Goal: Navigation & Orientation: Find specific page/section

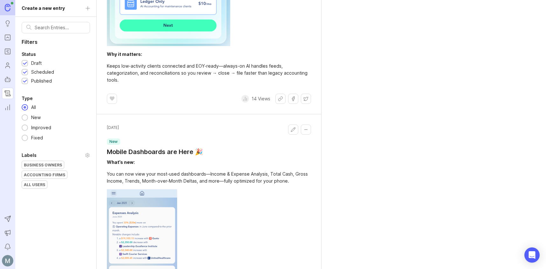
scroll to position [478, 0]
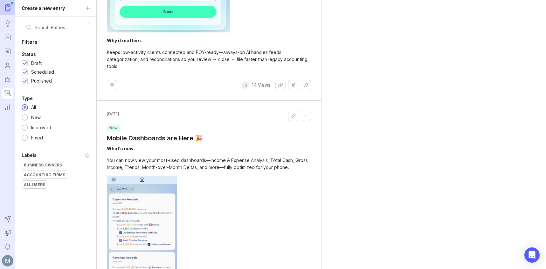
click at [295, 115] on button "Edit changelog entry" at bounding box center [293, 116] width 10 height 10
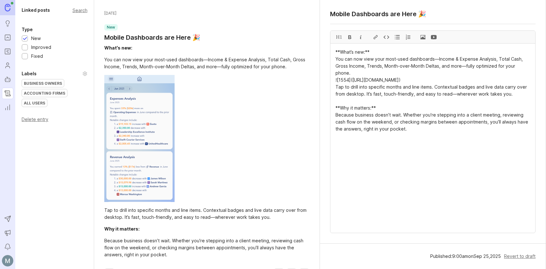
scroll to position [1, 0]
click at [27, 105] on div "All Users" at bounding box center [34, 103] width 25 height 8
click at [37, 167] on div "Linked posts Search Type New Improved Fixed Labels Business Owners Accounting F…" at bounding box center [54, 134] width 79 height 269
click at [205, 174] on div at bounding box center [207, 138] width 206 height 127
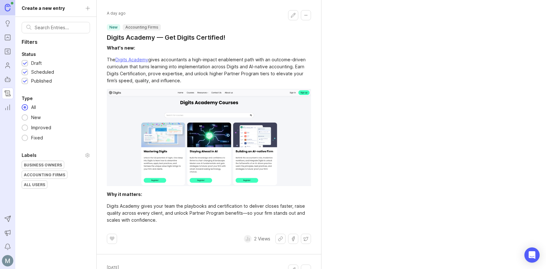
click at [3, 11] on link at bounding box center [7, 7] width 15 height 15
click at [6, 9] on img at bounding box center [8, 7] width 6 height 7
click at [8, 6] on img at bounding box center [8, 7] width 6 height 7
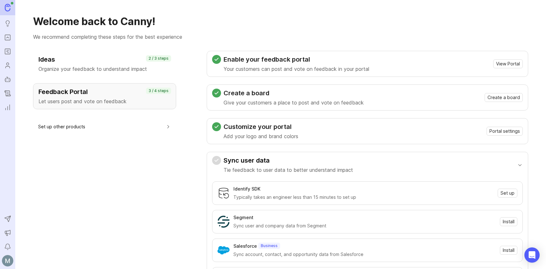
click at [140, 200] on div "Ideas Organize your feedback to understand impact 2 / 3 steps Feedback Portal L…" at bounding box center [104, 211] width 143 height 321
